Goal: Download file/media

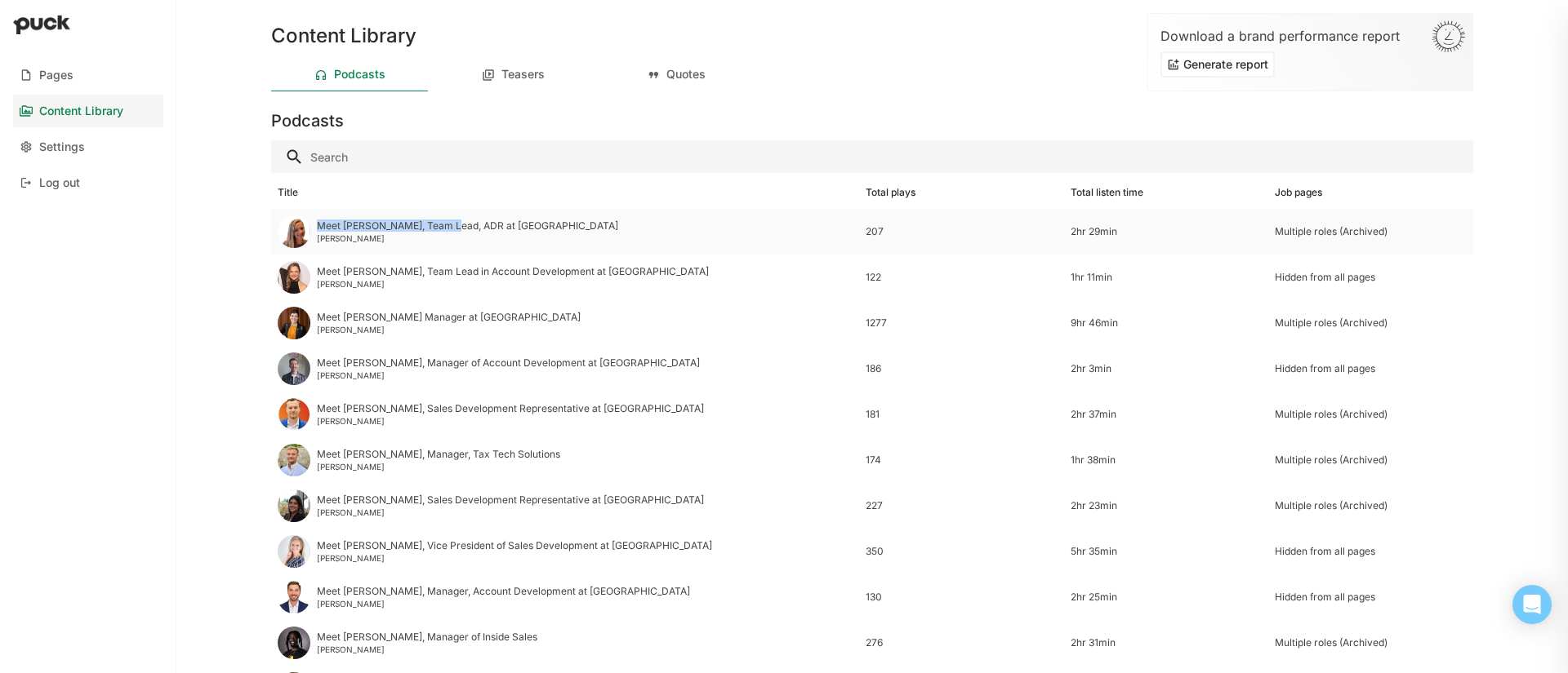
click at [452, 220] on div "Meet [PERSON_NAME], Team Lead, ADR at [GEOGRAPHIC_DATA]" at bounding box center [467, 226] width 301 height 12
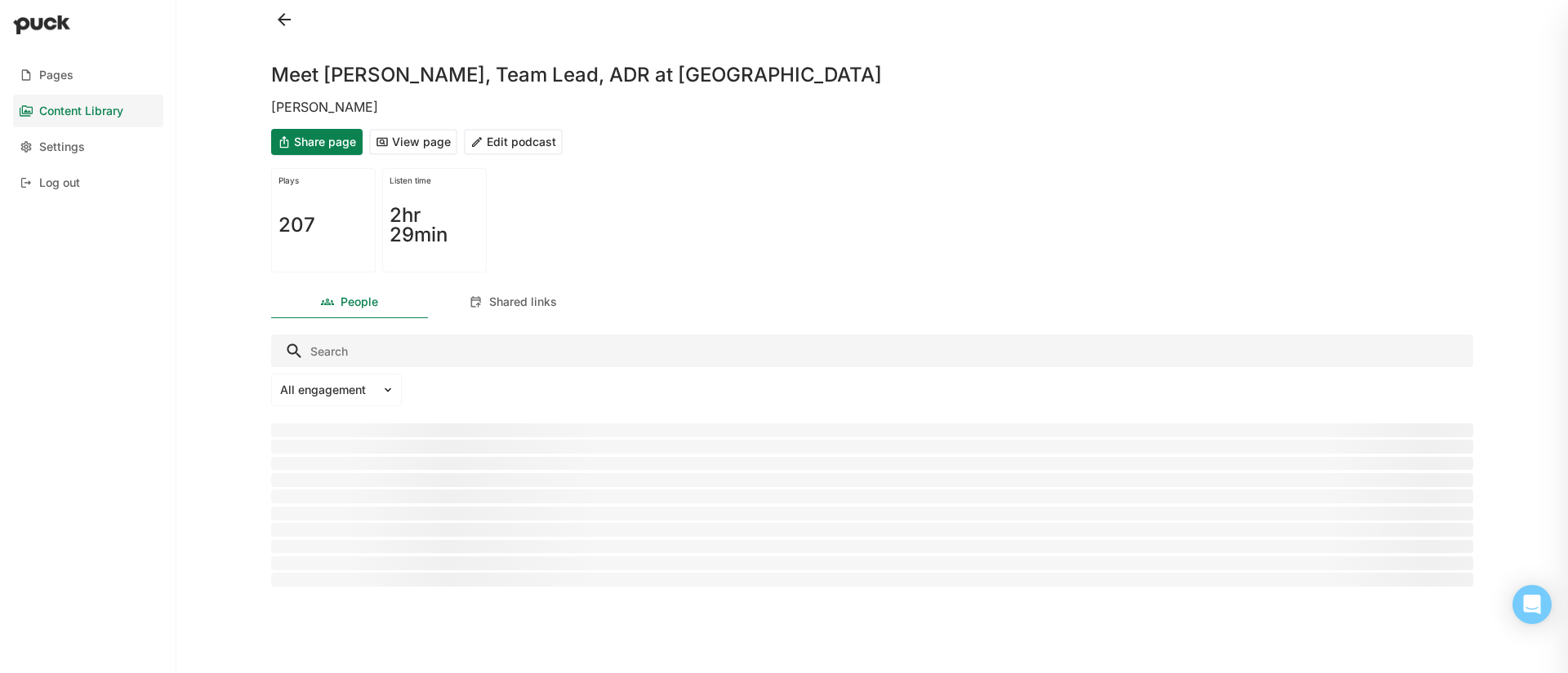
click at [288, 19] on button at bounding box center [283, 19] width 26 height 26
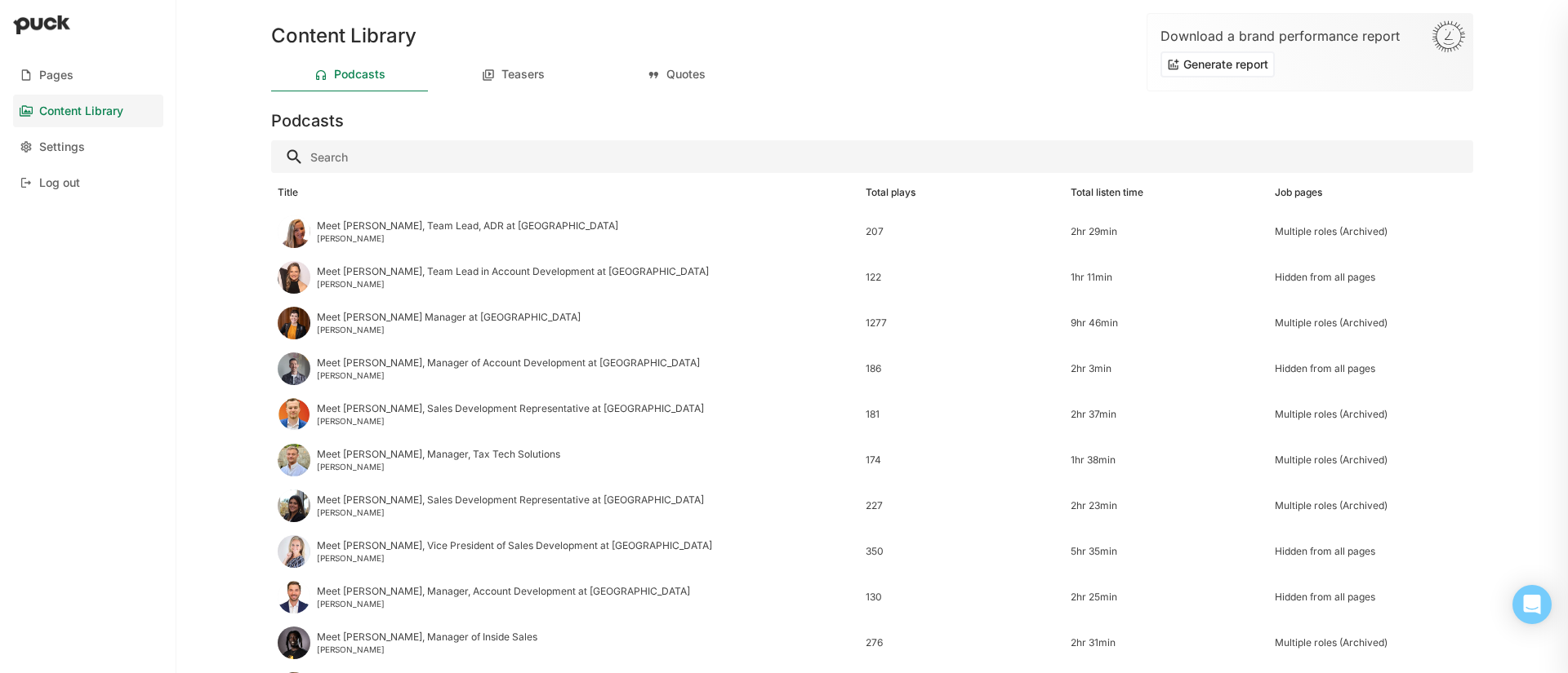
click at [293, 189] on div "Title" at bounding box center [288, 193] width 20 height 12
click at [887, 194] on div "Total plays" at bounding box center [890, 193] width 49 height 12
